Goal: Task Accomplishment & Management: Use online tool/utility

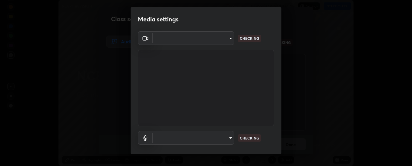
scroll to position [166, 412]
type input "6d3829c99f98afdfe7c29186be8927c2ef9ac3e8f7233b1026567672352cba5b"
type input "default"
type input "6d3829c99f98afdfe7c29186be8927c2ef9ac3e8f7233b1026567672352cba5b"
type input "default"
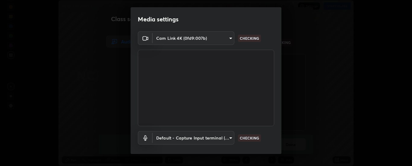
scroll to position [32, 0]
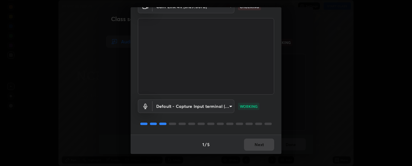
click at [258, 144] on div "1 / 5 Next" at bounding box center [206, 144] width 151 height 19
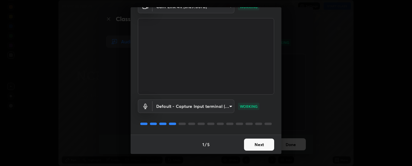
click at [257, 143] on button "Next" at bounding box center [259, 145] width 30 height 12
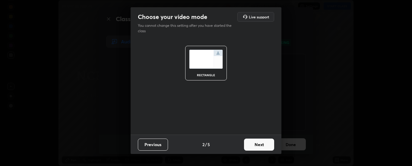
click at [261, 144] on button "Next" at bounding box center [259, 145] width 30 height 12
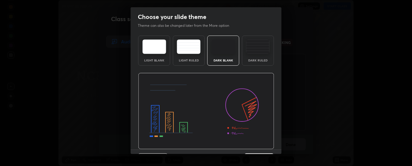
click at [258, 58] on div "Dark Ruled" at bounding box center [258, 51] width 32 height 30
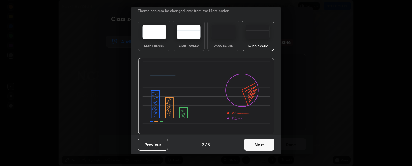
click at [258, 143] on button "Next" at bounding box center [259, 145] width 30 height 12
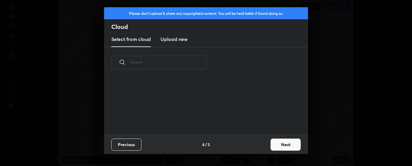
scroll to position [0, 0]
click at [273, 142] on button "Next" at bounding box center [285, 145] width 30 height 12
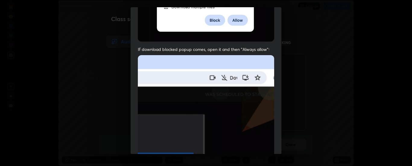
scroll to position [155, 0]
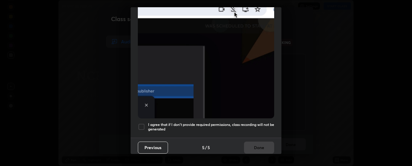
click at [254, 122] on h5 "I agree that if I don't provide required permissions, class recording will not …" at bounding box center [211, 126] width 126 height 9
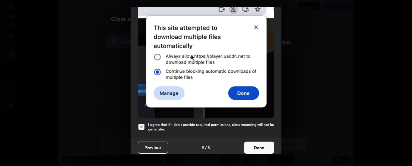
click at [258, 144] on button "Done" at bounding box center [259, 148] width 30 height 12
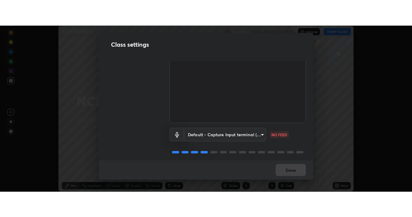
scroll to position [38, 0]
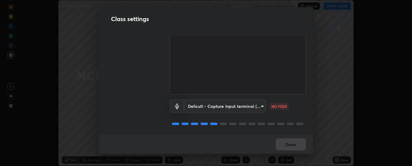
click at [259, 103] on body "Erase all NCERT REVISION Recording CLASS STARTS IN 2 MINS Settings START CLASS …" at bounding box center [206, 83] width 412 height 166
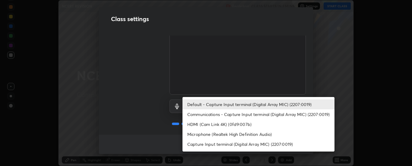
click at [333, 84] on div at bounding box center [206, 83] width 412 height 166
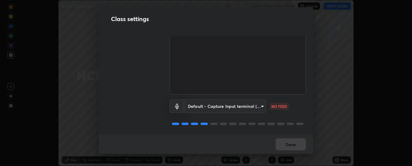
click at [259, 104] on body "Erase all NCERT REVISION Recording CLASS STARTS IN 2 MINS Settings START CLASS …" at bounding box center [206, 83] width 412 height 166
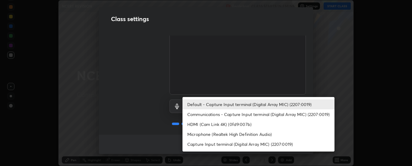
click at [245, 118] on li "Communications - Capture Input terminal (Digital Array MIC) (2207:0019)" at bounding box center [258, 114] width 152 height 10
type input "communications"
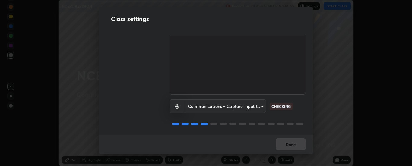
click at [260, 104] on body "Erase all NCERT REVISION Recording CLASS STARTS IN 2 MINS Settings START CLASS …" at bounding box center [206, 83] width 412 height 166
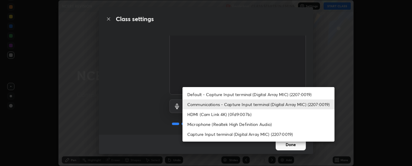
click at [311, 143] on div at bounding box center [206, 83] width 412 height 166
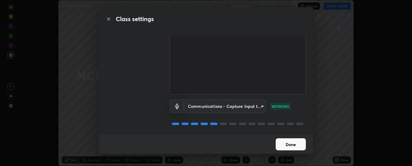
click at [292, 143] on button "Done" at bounding box center [290, 144] width 30 height 12
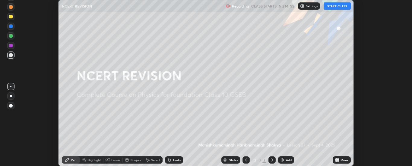
click at [334, 5] on button "START CLASS" at bounding box center [336, 5] width 27 height 7
click at [336, 7] on button "End Class" at bounding box center [338, 5] width 24 height 7
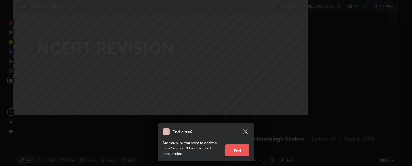
click at [247, 166] on div "End class? Are you sure you want to end the class? You won’t be able to edit on…" at bounding box center [206, 83] width 412 height 166
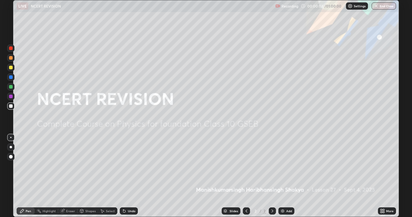
click at [380, 166] on icon at bounding box center [381, 210] width 2 height 2
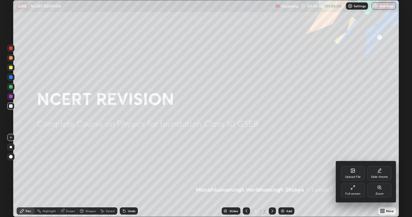
click at [354, 166] on icon at bounding box center [352, 187] width 5 height 5
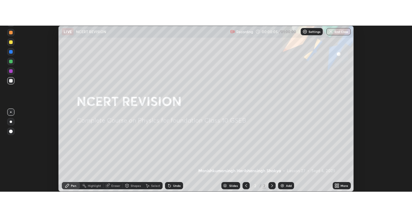
scroll to position [29976, 29730]
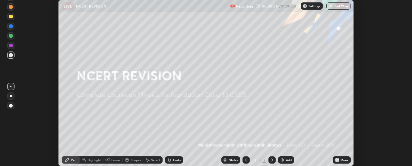
click at [336, 160] on icon at bounding box center [336, 161] width 2 height 2
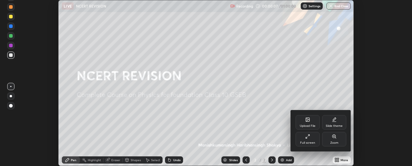
click at [310, 138] on icon at bounding box center [307, 136] width 5 height 5
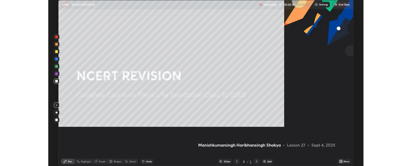
scroll to position [217, 412]
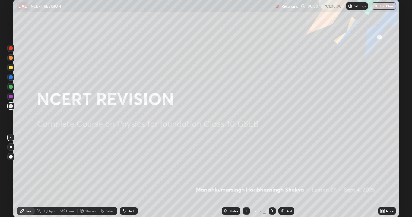
click at [11, 158] on div at bounding box center [11, 157] width 4 height 4
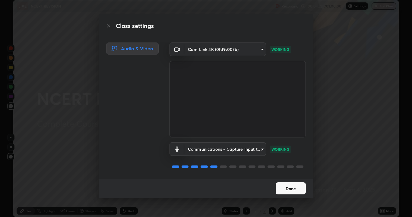
click at [288, 166] on button "Done" at bounding box center [290, 188] width 30 height 12
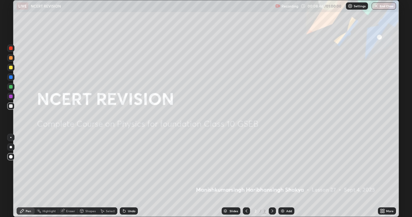
click at [381, 166] on icon at bounding box center [381, 210] width 2 height 2
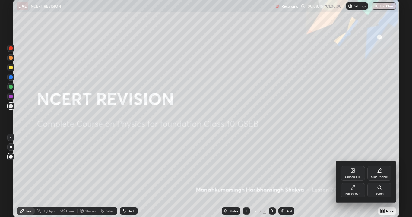
click at [349, 166] on div "Full screen" at bounding box center [353, 190] width 24 height 14
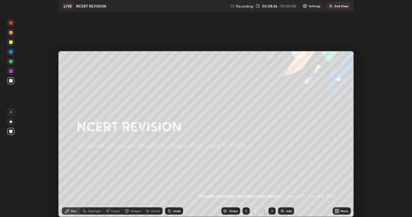
scroll to position [29976, 29730]
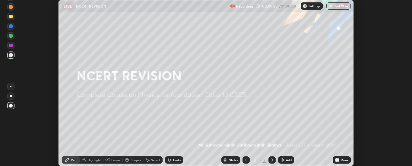
click at [336, 158] on icon at bounding box center [336, 160] width 5 height 5
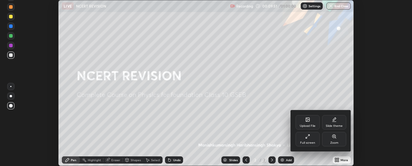
click at [311, 121] on div "Upload File" at bounding box center [307, 122] width 24 height 14
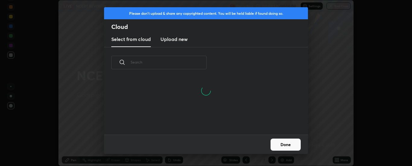
click at [170, 41] on h3 "Upload new" at bounding box center [173, 39] width 27 height 7
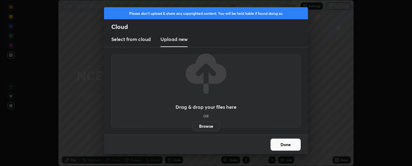
click at [203, 127] on label "Browse" at bounding box center [206, 126] width 27 height 10
click at [193, 127] on input "Browse" at bounding box center [193, 126] width 0 height 10
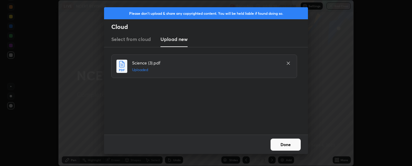
click at [281, 146] on button "Done" at bounding box center [285, 145] width 30 height 12
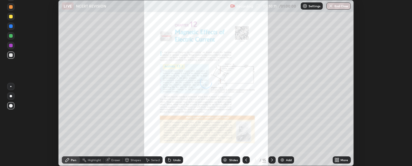
click at [336, 159] on icon at bounding box center [336, 159] width 2 height 2
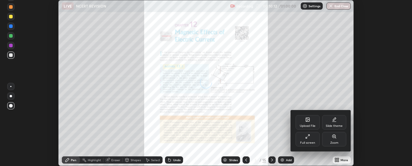
click at [309, 141] on div "Full screen" at bounding box center [307, 139] width 24 height 14
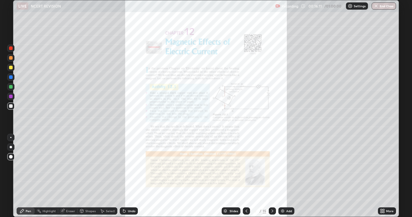
click at [272, 166] on icon at bounding box center [272, 211] width 5 height 5
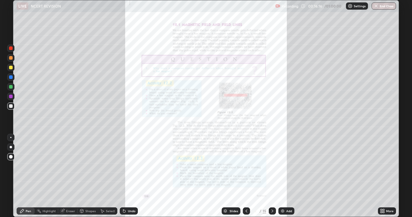
click at [271, 166] on icon at bounding box center [272, 211] width 5 height 5
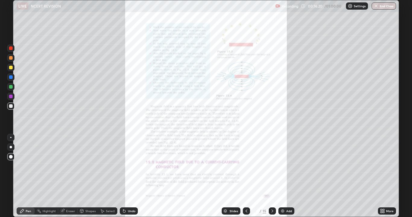
click at [270, 166] on icon at bounding box center [272, 211] width 5 height 5
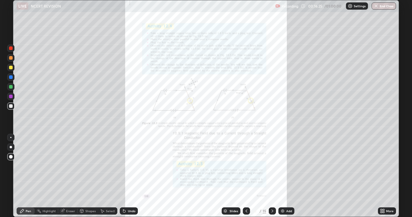
click at [270, 166] on icon at bounding box center [272, 211] width 5 height 5
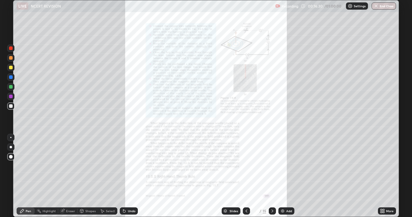
click at [272, 166] on icon at bounding box center [272, 211] width 5 height 5
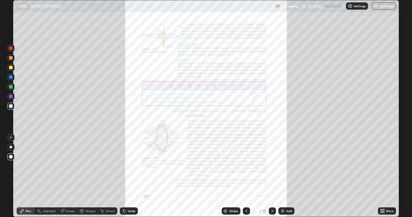
click at [245, 166] on icon at bounding box center [246, 211] width 5 height 5
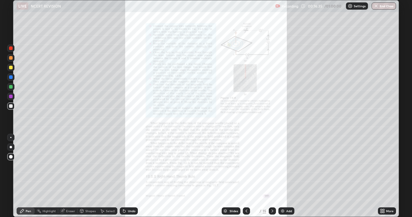
click at [382, 166] on icon at bounding box center [381, 212] width 2 height 2
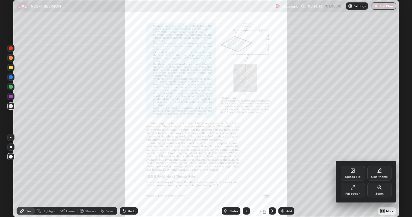
click at [380, 166] on icon at bounding box center [378, 187] width 3 height 3
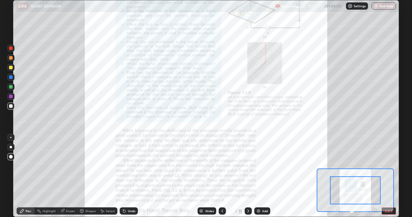
click at [374, 166] on icon at bounding box center [375, 210] width 2 height 0
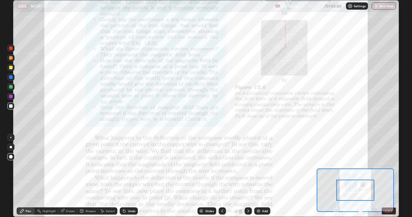
click at [374, 166] on icon at bounding box center [375, 210] width 2 height 0
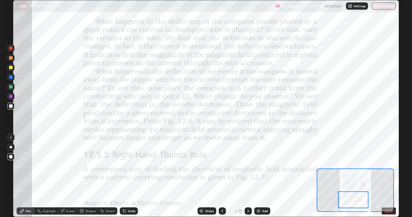
click at [247, 166] on icon at bounding box center [248, 211] width 5 height 5
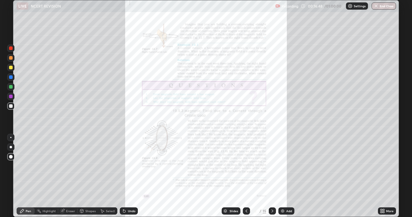
click at [384, 166] on icon at bounding box center [383, 212] width 2 height 2
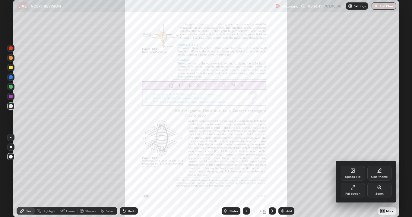
click at [379, 166] on icon at bounding box center [378, 187] width 1 height 0
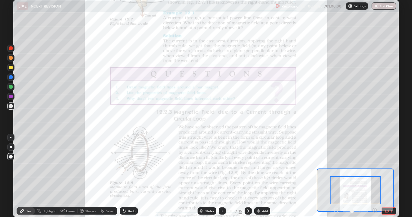
click at [374, 166] on icon at bounding box center [375, 210] width 2 height 0
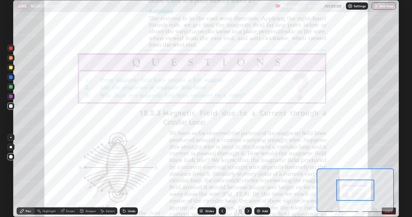
click at [374, 166] on icon at bounding box center [375, 210] width 2 height 0
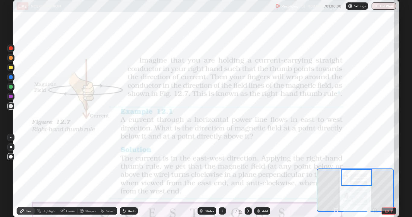
click at [11, 137] on div at bounding box center [10, 137] width 1 height 1
click at [10, 49] on div at bounding box center [11, 48] width 4 height 4
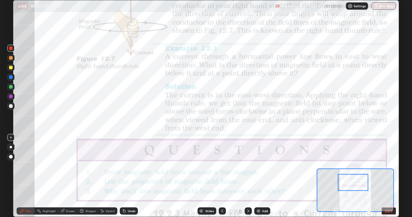
click at [11, 87] on div at bounding box center [11, 87] width 4 height 4
click at [71, 166] on div "Eraser" at bounding box center [70, 210] width 9 height 3
click at [87, 166] on div "Shapes" at bounding box center [90, 210] width 10 height 3
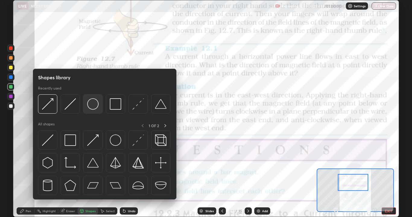
click at [89, 107] on img at bounding box center [92, 103] width 11 height 11
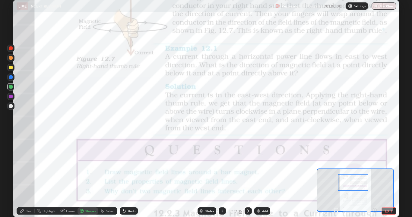
click at [24, 166] on icon at bounding box center [22, 211] width 5 height 5
click at [11, 59] on div at bounding box center [11, 58] width 4 height 4
click at [128, 166] on div "Undo" at bounding box center [132, 210] width 8 height 3
click at [127, 166] on div "Undo" at bounding box center [129, 210] width 18 height 7
click at [128, 166] on div "Undo" at bounding box center [132, 210] width 8 height 3
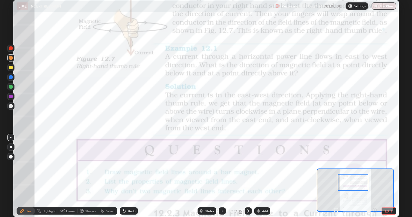
click at [128, 166] on div "Undo" at bounding box center [132, 210] width 8 height 3
click at [394, 166] on button "EXIT" at bounding box center [388, 210] width 14 height 7
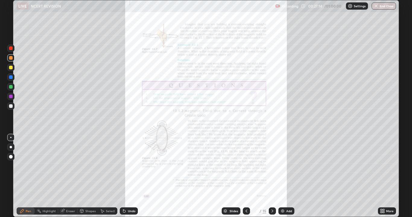
click at [246, 166] on icon at bounding box center [246, 211] width 5 height 5
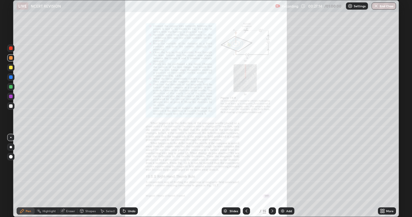
click at [246, 166] on icon at bounding box center [246, 211] width 5 height 5
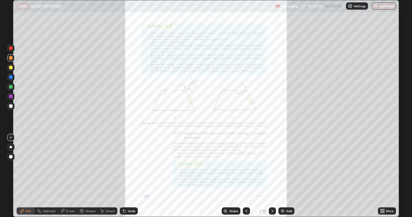
click at [244, 166] on icon at bounding box center [246, 211] width 5 height 5
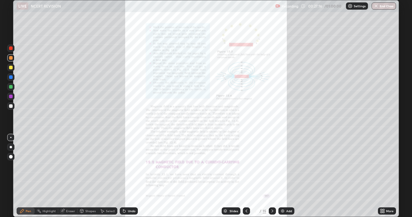
click at [246, 166] on icon at bounding box center [246, 211] width 5 height 5
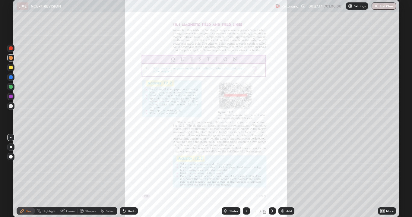
click at [245, 166] on icon at bounding box center [246, 211] width 5 height 5
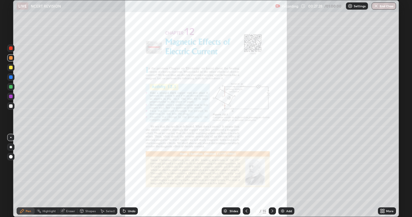
click at [382, 166] on icon at bounding box center [382, 211] width 5 height 5
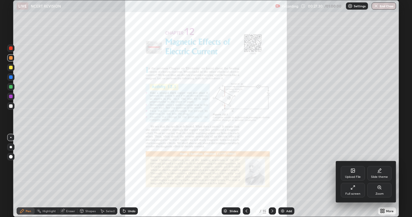
click at [380, 166] on icon at bounding box center [378, 187] width 3 height 3
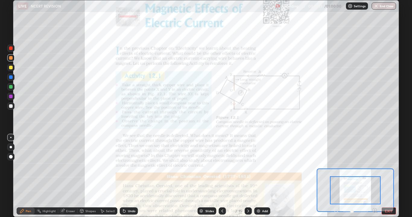
click at [375, 166] on icon at bounding box center [375, 210] width 6 height 6
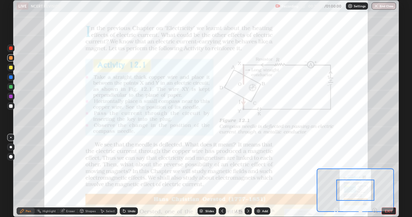
click at [374, 166] on div "Pen Highlight Eraser Shapes Select Undo Slides 3 / 15 Add EXIT" at bounding box center [206, 211] width 386 height 12
click at [374, 166] on icon at bounding box center [375, 210] width 2 height 0
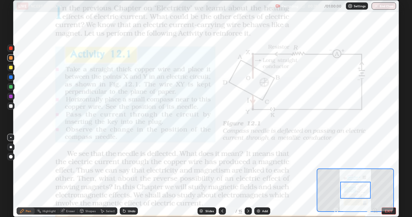
click at [10, 48] on div at bounding box center [11, 48] width 4 height 4
click at [247, 166] on icon at bounding box center [248, 211] width 5 height 5
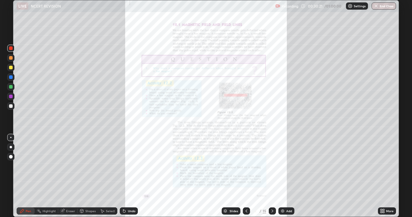
click at [382, 166] on icon at bounding box center [382, 211] width 5 height 5
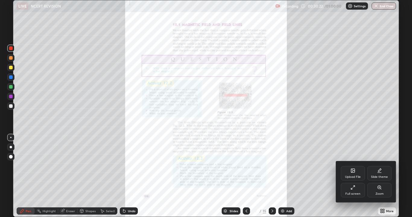
click at [378, 166] on icon at bounding box center [378, 187] width 3 height 3
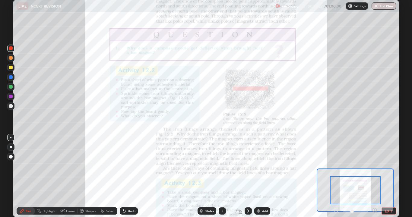
click at [374, 166] on icon at bounding box center [374, 210] width 0 height 2
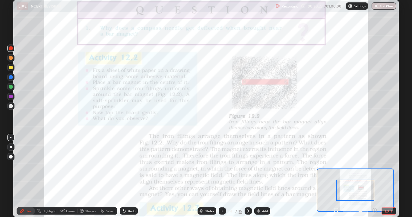
click at [374, 166] on icon at bounding box center [375, 210] width 2 height 0
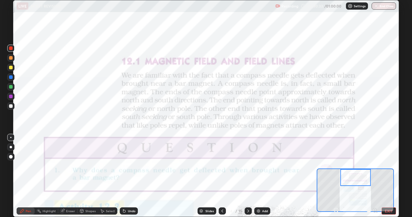
click at [83, 166] on icon at bounding box center [81, 211] width 5 height 5
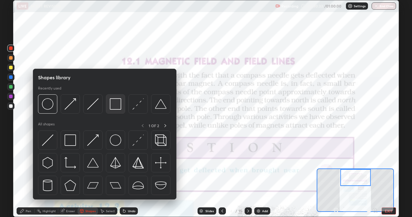
click at [113, 106] on img at bounding box center [115, 103] width 11 height 11
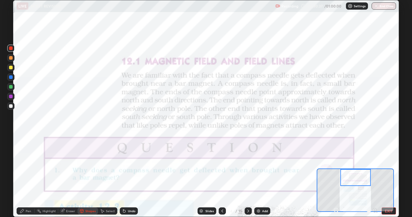
click at [22, 166] on icon at bounding box center [22, 211] width 5 height 5
click at [10, 97] on div at bounding box center [11, 97] width 4 height 4
click at [11, 58] on div at bounding box center [11, 58] width 4 height 4
click at [127, 166] on div "Undo" at bounding box center [129, 210] width 18 height 7
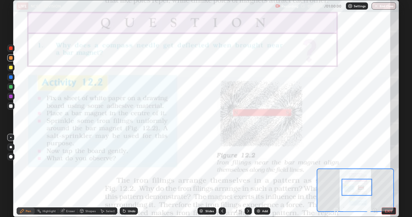
click at [394, 166] on button "EXIT" at bounding box center [388, 210] width 14 height 7
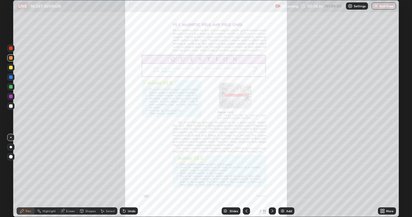
click at [382, 166] on icon at bounding box center [381, 210] width 2 height 2
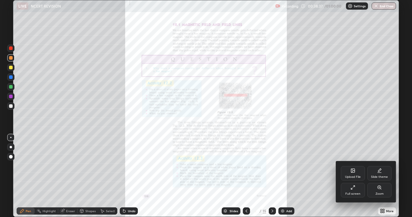
click at [352, 166] on div "Full screen" at bounding box center [353, 190] width 24 height 14
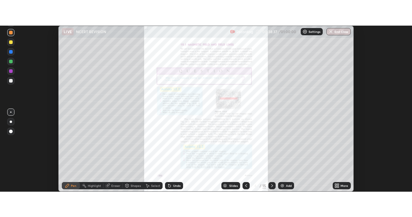
scroll to position [29976, 29730]
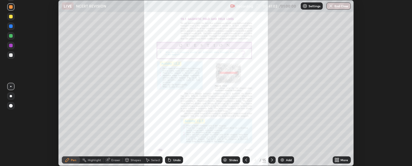
click at [336, 160] on icon at bounding box center [336, 161] width 2 height 2
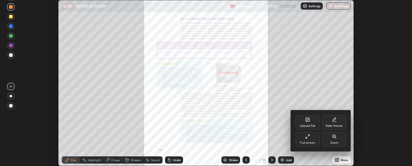
click at [313, 137] on div "Full screen" at bounding box center [307, 139] width 24 height 14
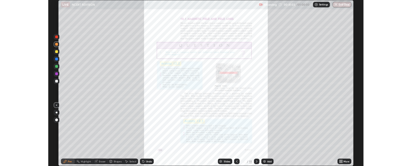
scroll to position [217, 412]
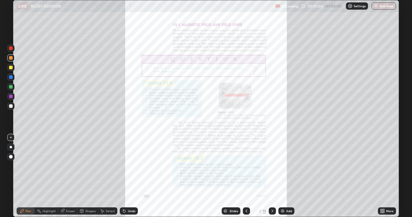
click at [381, 166] on icon at bounding box center [381, 210] width 2 height 2
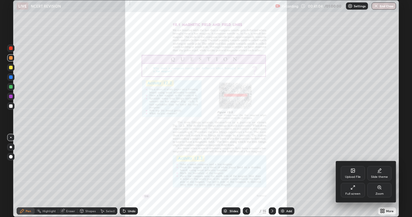
click at [379, 166] on icon at bounding box center [379, 187] width 5 height 5
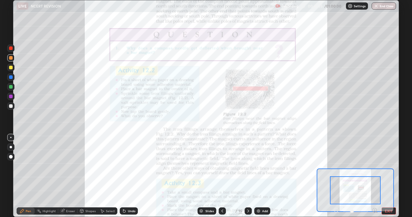
click at [375, 166] on icon at bounding box center [375, 210] width 6 height 6
click at [374, 166] on icon at bounding box center [375, 210] width 2 height 0
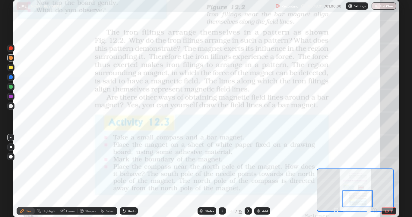
click at [123, 166] on icon at bounding box center [123, 209] width 1 height 1
click at [11, 87] on div at bounding box center [11, 87] width 4 height 4
click at [11, 98] on div at bounding box center [11, 97] width 4 height 4
click at [10, 59] on div at bounding box center [10, 57] width 7 height 7
click at [393, 166] on button "EXIT" at bounding box center [388, 210] width 14 height 7
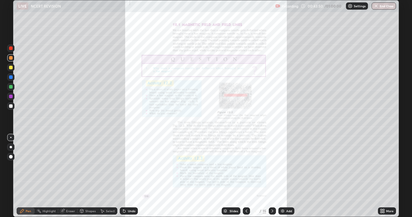
click at [382, 166] on icon at bounding box center [382, 211] width 5 height 5
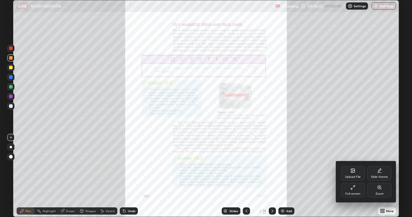
click at [353, 166] on icon at bounding box center [352, 187] width 5 height 5
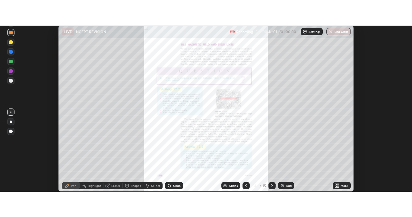
scroll to position [29976, 29730]
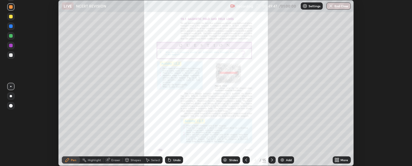
click at [336, 159] on icon at bounding box center [336, 159] width 2 height 2
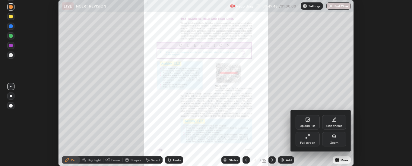
click at [309, 139] on div "Full screen" at bounding box center [307, 139] width 24 height 14
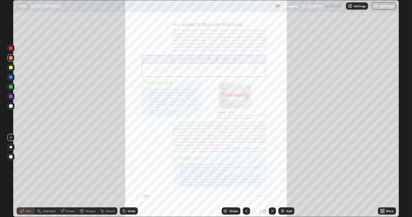
scroll to position [217, 412]
click at [382, 166] on icon at bounding box center [383, 212] width 2 height 2
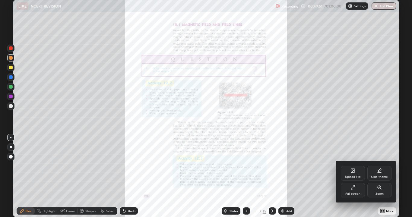
click at [378, 166] on icon at bounding box center [379, 187] width 5 height 5
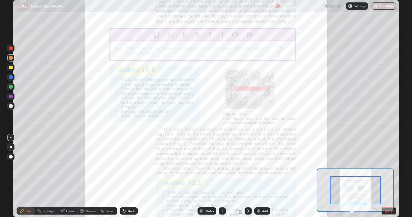
click at [374, 166] on icon at bounding box center [375, 210] width 2 height 0
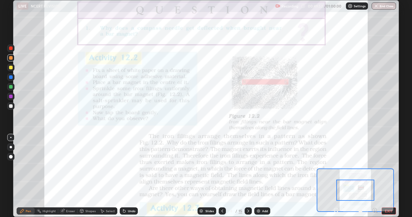
click at [374, 166] on icon at bounding box center [375, 210] width 2 height 0
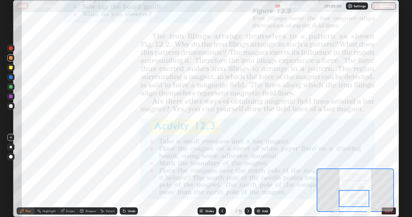
click at [248, 166] on div at bounding box center [247, 210] width 7 height 7
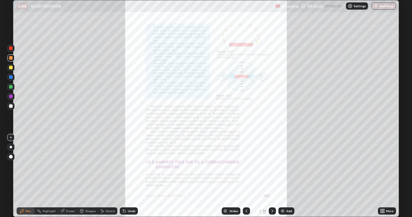
click at [383, 166] on icon at bounding box center [383, 212] width 2 height 2
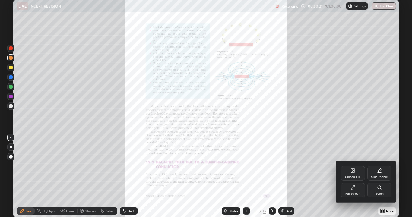
click at [381, 166] on icon at bounding box center [379, 187] width 5 height 5
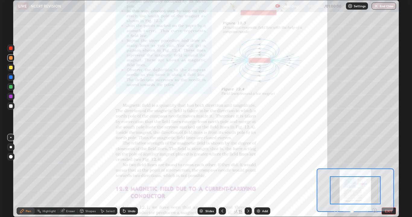
click at [374, 166] on icon at bounding box center [375, 210] width 2 height 0
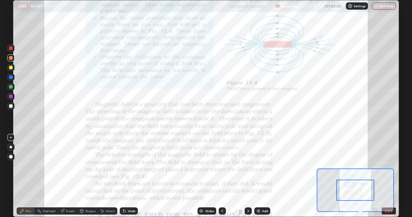
click at [374, 166] on icon at bounding box center [375, 210] width 2 height 0
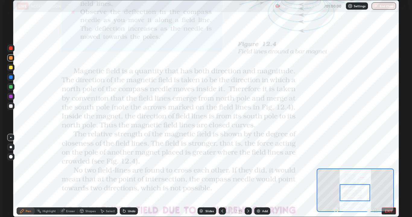
click at [11, 48] on div at bounding box center [11, 48] width 4 height 4
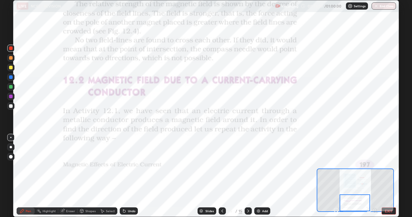
click at [394, 166] on button "EXIT" at bounding box center [388, 210] width 14 height 7
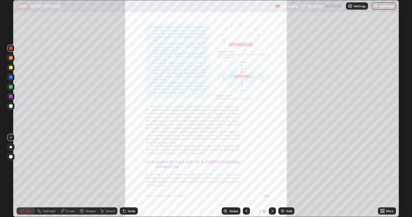
click at [272, 166] on icon at bounding box center [272, 211] width 5 height 5
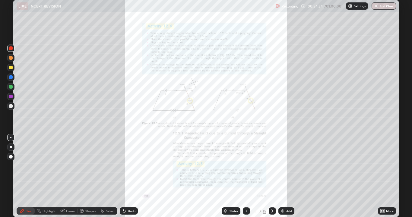
click at [272, 166] on icon at bounding box center [272, 210] width 2 height 3
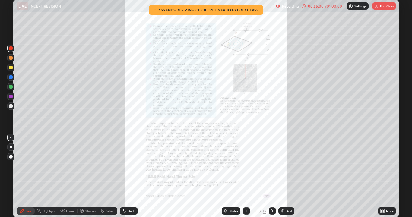
click at [274, 166] on div at bounding box center [272, 210] width 7 height 7
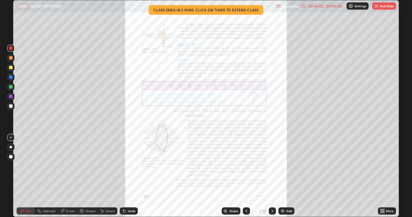
click at [272, 166] on icon at bounding box center [272, 211] width 5 height 5
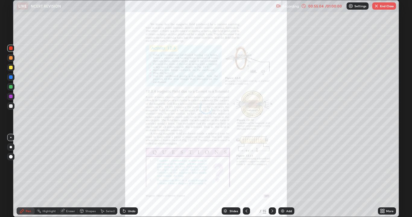
click at [274, 166] on div at bounding box center [272, 210] width 7 height 7
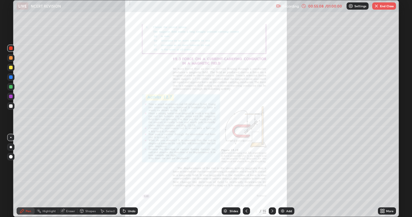
click at [274, 166] on div at bounding box center [272, 210] width 7 height 7
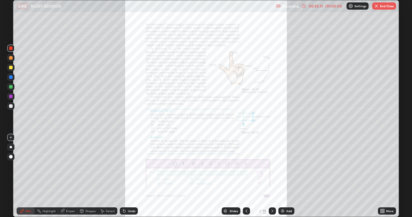
click at [274, 166] on div at bounding box center [272, 210] width 7 height 7
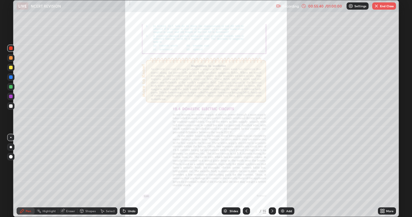
click at [384, 9] on button "End Class" at bounding box center [384, 5] width 24 height 7
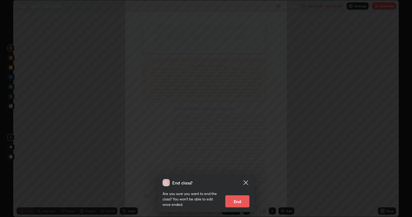
click at [241, 166] on button "End" at bounding box center [237, 201] width 24 height 12
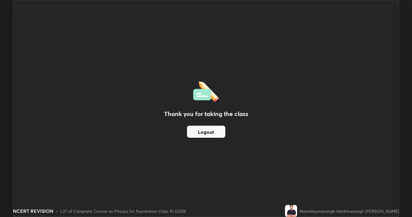
click at [211, 132] on button "Logout" at bounding box center [206, 132] width 38 height 12
